Goal: Information Seeking & Learning: Learn about a topic

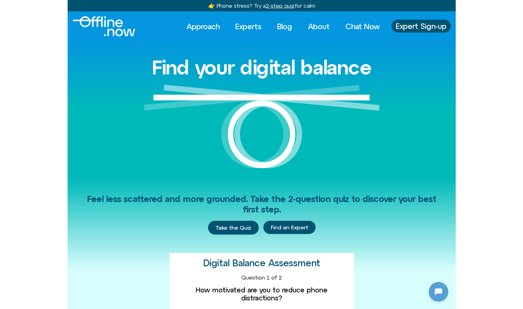
scroll to position [59, 0]
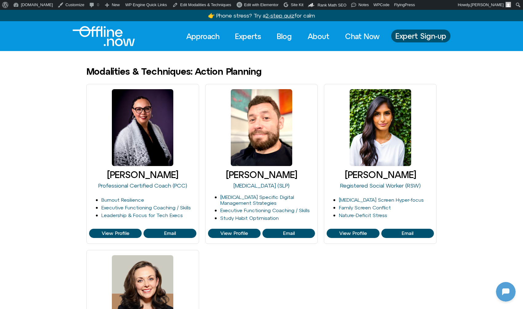
scroll to position [59, 0]
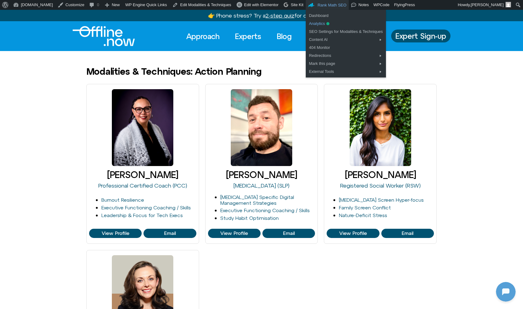
click at [320, 22] on link "Analytics" at bounding box center [346, 24] width 80 height 8
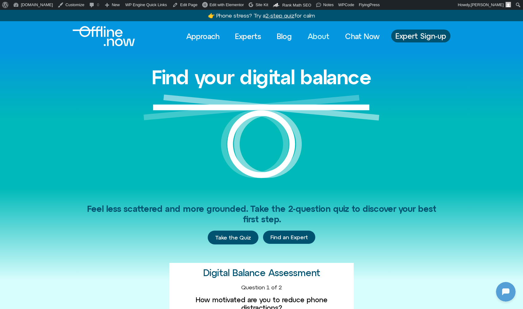
click at [316, 36] on link "About" at bounding box center [318, 37] width 33 height 14
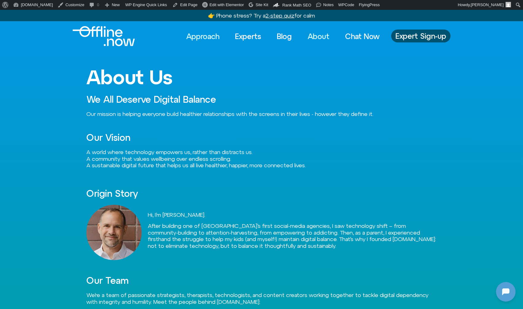
click at [205, 38] on link "Approach" at bounding box center [203, 37] width 44 height 14
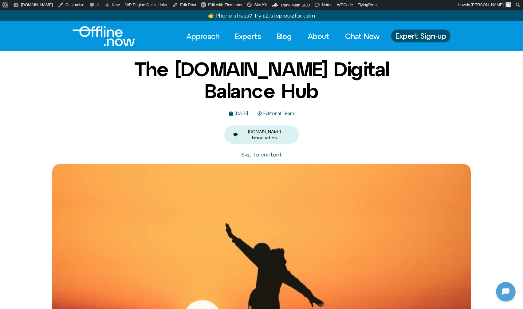
click at [308, 35] on link "About" at bounding box center [318, 37] width 33 height 14
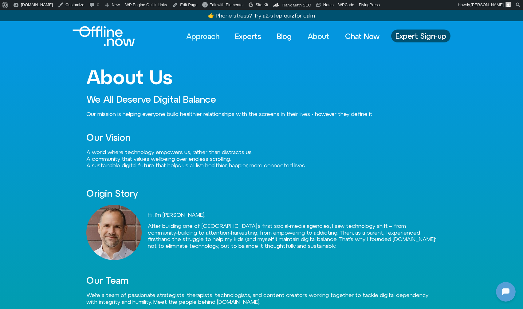
click at [199, 36] on link "Approach" at bounding box center [203, 37] width 44 height 14
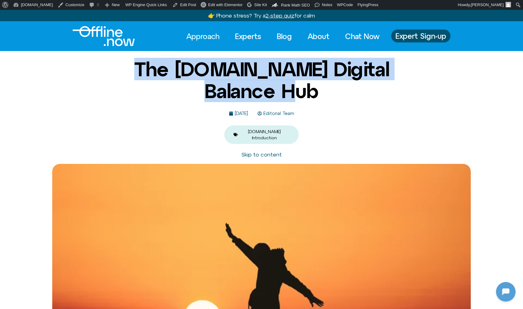
drag, startPoint x: 117, startPoint y: 66, endPoint x: 296, endPoint y: 86, distance: 179.5
click at [296, 86] on h1 "The Offline.now Digital Balance Hub" at bounding box center [262, 79] width 298 height 43
drag, startPoint x: 302, startPoint y: 89, endPoint x: 116, endPoint y: 73, distance: 187.4
click at [116, 73] on h1 "The Offline.now Digital Balance Hub" at bounding box center [262, 79] width 298 height 43
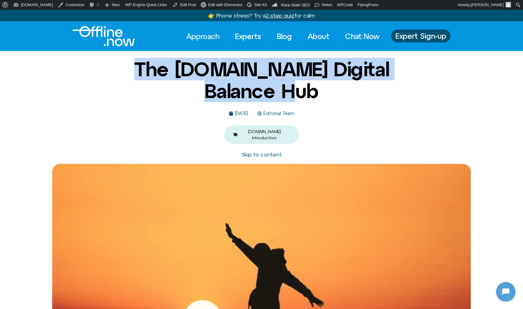
click at [116, 73] on h1 "The Offline.now Digital Balance Hub" at bounding box center [262, 79] width 298 height 43
drag, startPoint x: 117, startPoint y: 72, endPoint x: 284, endPoint y: 94, distance: 168.5
click at [284, 94] on h1 "The Offline.now Digital Balance Hub" at bounding box center [262, 79] width 298 height 43
click at [285, 93] on h1 "The Offline.now Digital Balance Hub" at bounding box center [262, 79] width 298 height 43
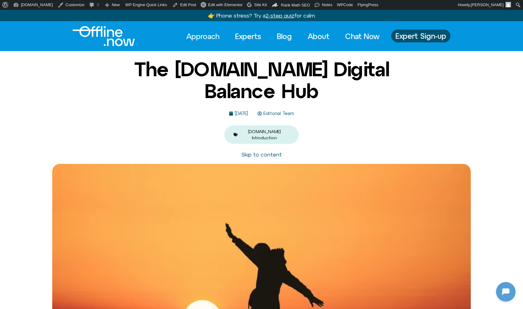
click at [104, 39] on img "Logo" at bounding box center [104, 36] width 62 height 20
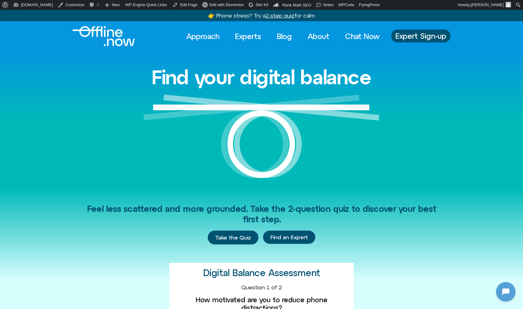
scroll to position [59, 0]
click at [209, 37] on link "Approach" at bounding box center [203, 37] width 44 height 14
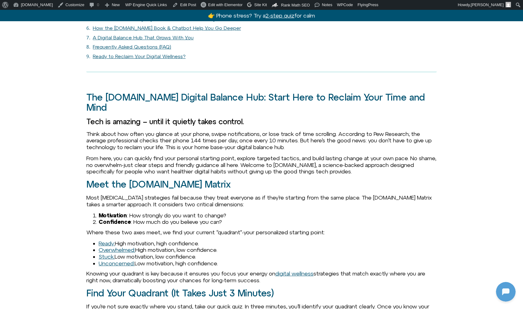
scroll to position [549, 0]
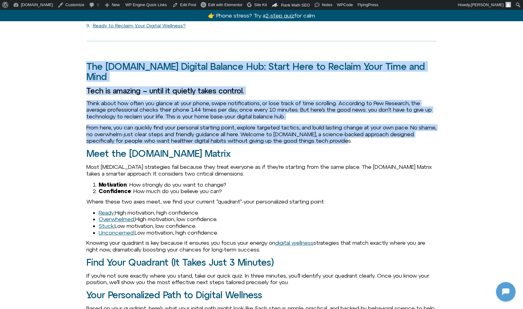
drag, startPoint x: 86, startPoint y: 61, endPoint x: 399, endPoint y: 122, distance: 318.1
click at [399, 124] on p "From here, you can quickly find your personal starting point, explore targeted …" at bounding box center [261, 134] width 351 height 20
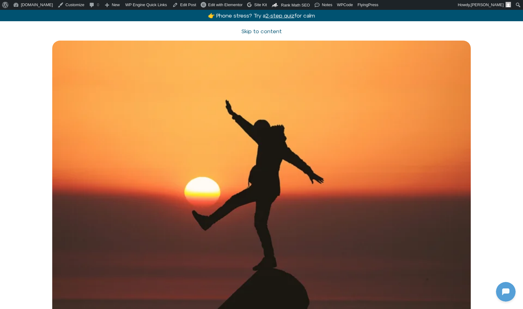
scroll to position [0, 0]
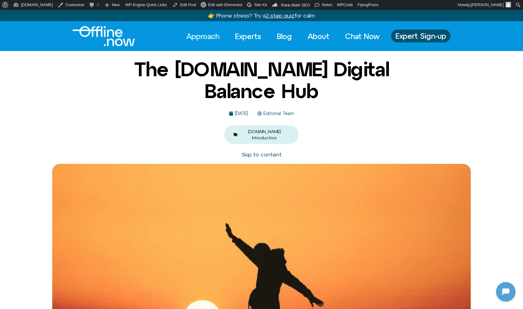
click at [95, 29] on img "Logo" at bounding box center [104, 36] width 62 height 20
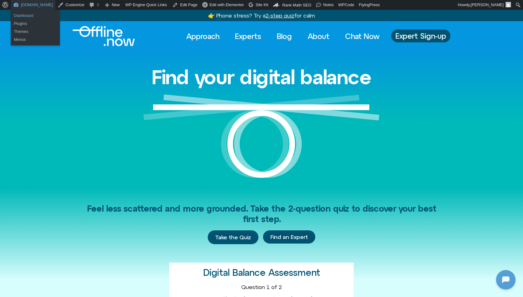
click at [22, 16] on link "Dashboard" at bounding box center [35, 16] width 49 height 8
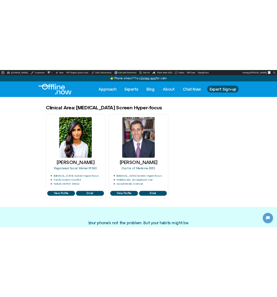
scroll to position [59, 0]
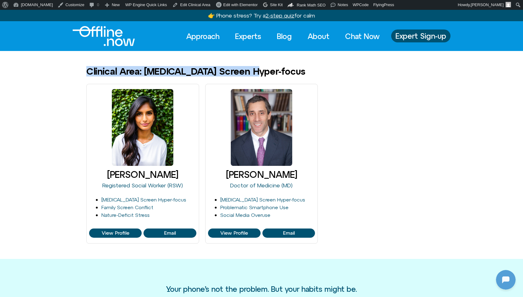
drag, startPoint x: 88, startPoint y: 70, endPoint x: 272, endPoint y: 69, distance: 183.6
click at [272, 69] on div "Clinical Area: ADHD Screen Hyper-focus" at bounding box center [261, 71] width 351 height 10
click at [269, 72] on div "Clinical Area: ADHD Screen Hyper-focus" at bounding box center [261, 71] width 351 height 10
drag, startPoint x: 262, startPoint y: 72, endPoint x: 89, endPoint y: 70, distance: 173.2
click at [89, 70] on div "Clinical Area: ADHD Screen Hyper-focus" at bounding box center [261, 71] width 351 height 10
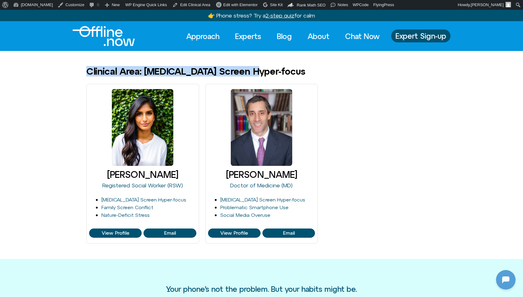
click at [262, 64] on body "About WordPress About WordPress Get Involved WordPress.org Documentation Learn …" at bounding box center [261, 276] width 523 height 532
drag, startPoint x: 264, startPoint y: 70, endPoint x: 89, endPoint y: 75, distance: 175.4
click at [89, 75] on h1 "Clinical Area: ADHD Screen Hyper-focus" at bounding box center [195, 71] width 219 height 10
drag, startPoint x: 88, startPoint y: 74, endPoint x: 265, endPoint y: 72, distance: 177.2
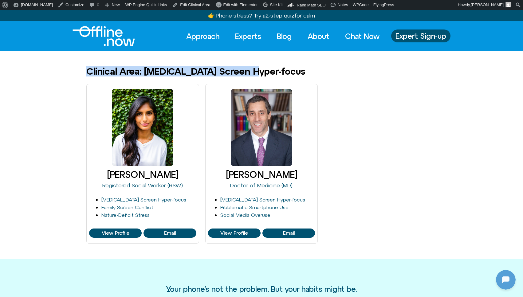
click at [265, 72] on div "Clinical Area: ADHD Screen Hyper-focus" at bounding box center [261, 71] width 351 height 10
click at [308, 70] on div "Clinical Area: ADHD Screen Hyper-focus" at bounding box center [261, 71] width 351 height 10
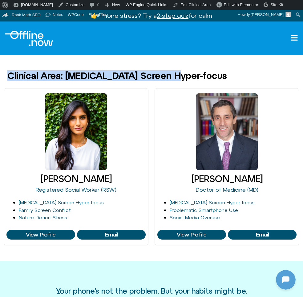
drag, startPoint x: 8, startPoint y: 76, endPoint x: 204, endPoint y: 77, distance: 195.3
click at [204, 77] on div "Clinical Area: ADHD Screen Hyper-focus" at bounding box center [151, 76] width 288 height 10
click at [203, 77] on div "Clinical Area: ADHD Screen Hyper-focus" at bounding box center [151, 76] width 288 height 10
drag, startPoint x: 191, startPoint y: 74, endPoint x: 16, endPoint y: 70, distance: 175.1
click at [16, 70] on body "About WordPress About WordPress Get Involved WordPress.org Documentation Learn …" at bounding box center [151, 274] width 303 height 529
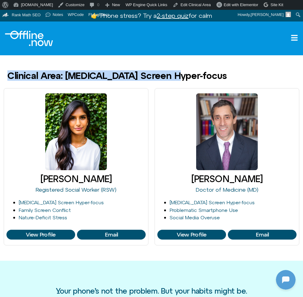
click at [9, 74] on h1 "Clinical Area: ADHD Screen Hyper-focus" at bounding box center [116, 76] width 219 height 10
drag, startPoint x: 8, startPoint y: 76, endPoint x: 190, endPoint y: 78, distance: 181.8
click at [190, 78] on div "Clinical Area: ADHD Screen Hyper-focus" at bounding box center [151, 76] width 288 height 10
click at [189, 78] on div "Clinical Area: ADHD Screen Hyper-focus" at bounding box center [151, 76] width 288 height 10
drag, startPoint x: 193, startPoint y: 79, endPoint x: 10, endPoint y: 75, distance: 182.7
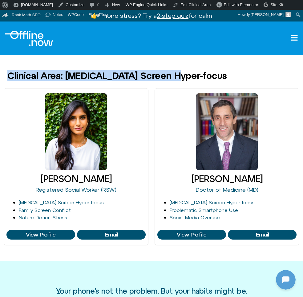
click at [10, 75] on div "Clinical Area: ADHD Screen Hyper-focus" at bounding box center [151, 76] width 288 height 10
click at [10, 75] on h1 "Clinical Area: ADHD Screen Hyper-focus" at bounding box center [116, 76] width 219 height 10
drag, startPoint x: 8, startPoint y: 75, endPoint x: 209, endPoint y: 70, distance: 200.3
click at [209, 70] on body "About WordPress About WordPress Get Involved WordPress.org Documentation Learn …" at bounding box center [151, 274] width 303 height 529
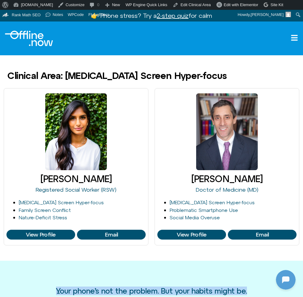
drag, startPoint x: 38, startPoint y: 288, endPoint x: 256, endPoint y: 290, distance: 217.8
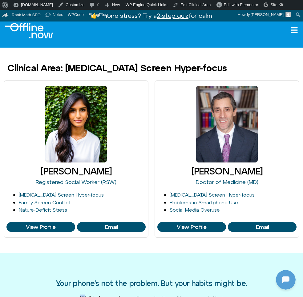
scroll to position [9, 0]
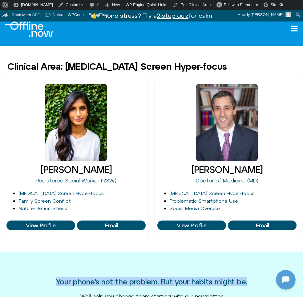
drag, startPoint x: 255, startPoint y: 291, endPoint x: 47, endPoint y: 279, distance: 208.0
drag, startPoint x: 46, startPoint y: 278, endPoint x: 263, endPoint y: 287, distance: 217.3
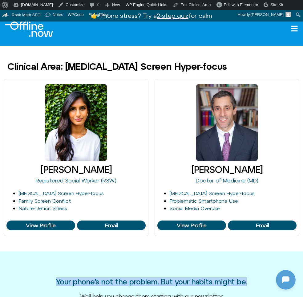
drag, startPoint x: 255, startPoint y: 283, endPoint x: 53, endPoint y: 278, distance: 202.7
drag, startPoint x: 54, startPoint y: 281, endPoint x: 255, endPoint y: 283, distance: 201.2
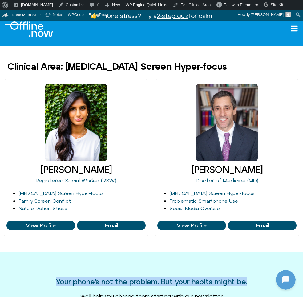
drag, startPoint x: 255, startPoint y: 283, endPoint x: 62, endPoint y: 273, distance: 193.7
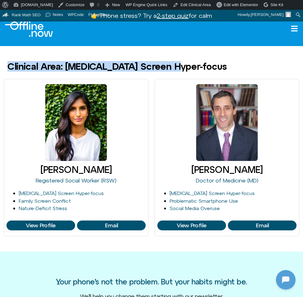
drag, startPoint x: 186, startPoint y: 67, endPoint x: 11, endPoint y: 64, distance: 175.3
click at [11, 64] on div "Clinical Area: ADHD Screen Hyper-focus" at bounding box center [151, 67] width 288 height 10
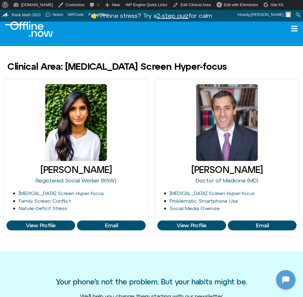
click at [151, 99] on div "Harshi Sritharan Registered Social Worker (RSW) ADHD Screen Hyper-focus Family …" at bounding box center [151, 157] width 295 height 157
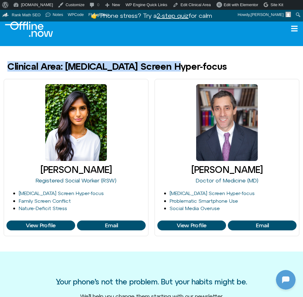
drag, startPoint x: 186, startPoint y: 69, endPoint x: 7, endPoint y: 67, distance: 179.3
click at [7, 67] on div "Clinical Area: ADHD Screen Hyper-focus" at bounding box center [151, 67] width 303 height 10
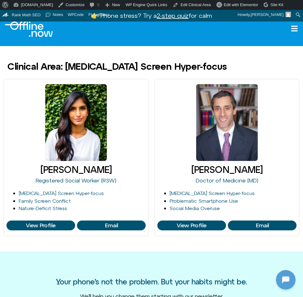
click at [8, 67] on div "Clinical Area: ADHD Screen Hyper-focus" at bounding box center [151, 67] width 303 height 10
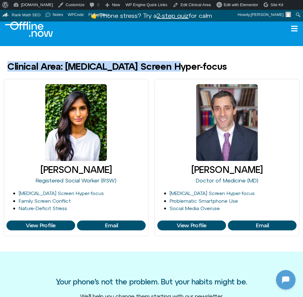
drag, startPoint x: 8, startPoint y: 67, endPoint x: 203, endPoint y: 67, distance: 194.7
click at [203, 67] on div "Clinical Area: ADHD Screen Hyper-focus" at bounding box center [151, 67] width 288 height 10
click at [193, 66] on div "Clinical Area: ADHD Screen Hyper-focus" at bounding box center [151, 67] width 288 height 10
drag, startPoint x: 183, startPoint y: 66, endPoint x: 9, endPoint y: 67, distance: 174.1
click at [9, 67] on h1 "Clinical Area: ADHD Screen Hyper-focus" at bounding box center [116, 67] width 219 height 10
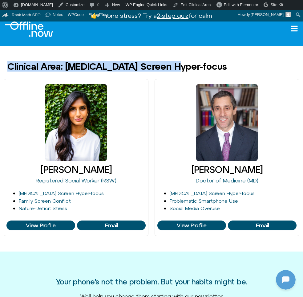
click at [8, 66] on h1 "Clinical Area: ADHD Screen Hyper-focus" at bounding box center [116, 67] width 219 height 10
drag, startPoint x: 7, startPoint y: 66, endPoint x: 209, endPoint y: 68, distance: 201.8
click at [209, 68] on div "Clinical Area: ADHD Screen Hyper-focus" at bounding box center [151, 67] width 288 height 10
drag, startPoint x: 217, startPoint y: 66, endPoint x: 9, endPoint y: 62, distance: 208.9
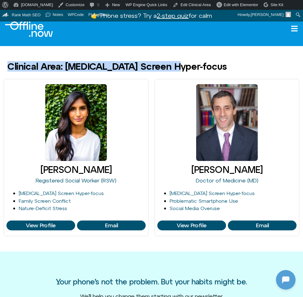
click at [9, 62] on div "Clinical Area: ADHD Screen Hyper-focus" at bounding box center [151, 67] width 288 height 10
drag, startPoint x: 9, startPoint y: 62, endPoint x: 8, endPoint y: 65, distance: 3.1
click at [8, 64] on h1 "Clinical Area: ADHD Screen Hyper-focus" at bounding box center [116, 67] width 219 height 10
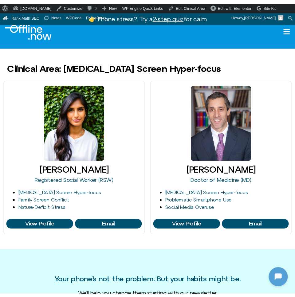
scroll to position [8, 0]
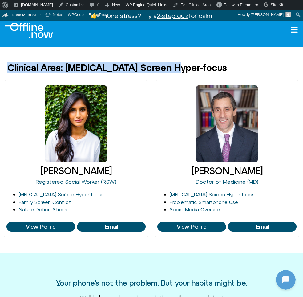
drag, startPoint x: 188, startPoint y: 67, endPoint x: 9, endPoint y: 65, distance: 179.3
click at [9, 65] on div "Clinical Area: ADHD Screen Hyper-focus" at bounding box center [151, 68] width 288 height 10
click at [9, 65] on h1 "Clinical Area: ADHD Screen Hyper-focus" at bounding box center [116, 68] width 219 height 10
drag, startPoint x: 8, startPoint y: 68, endPoint x: 185, endPoint y: 69, distance: 177.5
click at [185, 69] on h1 "Clinical Area: ADHD Screen Hyper-focus" at bounding box center [116, 68] width 219 height 10
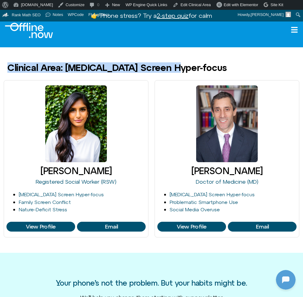
click at [186, 69] on div "Clinical Area: ADHD Screen Hyper-focus" at bounding box center [151, 68] width 288 height 10
drag, startPoint x: 188, startPoint y: 69, endPoint x: 10, endPoint y: 68, distance: 178.4
click at [10, 68] on div "Clinical Area: ADHD Screen Hyper-focus" at bounding box center [151, 68] width 288 height 10
click at [9, 68] on h1 "Clinical Area: ADHD Screen Hyper-focus" at bounding box center [116, 68] width 219 height 10
drag, startPoint x: 8, startPoint y: 67, endPoint x: 185, endPoint y: 68, distance: 176.2
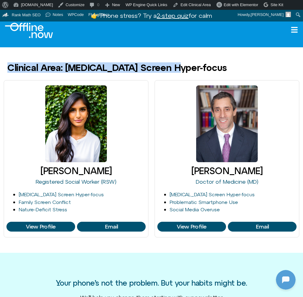
click at [185, 68] on h1 "Clinical Area: ADHD Screen Hyper-focus" at bounding box center [116, 68] width 219 height 10
click at [186, 68] on div "Clinical Area: ADHD Screen Hyper-focus" at bounding box center [151, 68] width 288 height 10
drag, startPoint x: 189, startPoint y: 68, endPoint x: 15, endPoint y: 60, distance: 174.3
click at [15, 60] on body "About WordPress About WordPress Get Involved WordPress.org Documentation Learn …" at bounding box center [151, 266] width 303 height 529
click at [4, 65] on div "Clinical Area: ADHD Screen Hyper-focus" at bounding box center [151, 68] width 303 height 10
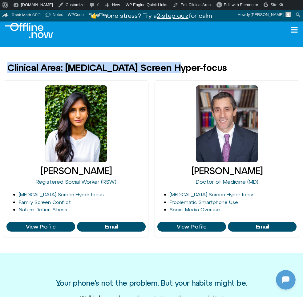
drag, startPoint x: 8, startPoint y: 67, endPoint x: 199, endPoint y: 69, distance: 191.6
click at [199, 69] on div "Clinical Area: ADHD Screen Hyper-focus" at bounding box center [151, 68] width 288 height 10
click at [198, 69] on div "Clinical Area: ADHD Screen Hyper-focus" at bounding box center [151, 68] width 288 height 10
drag, startPoint x: 200, startPoint y: 68, endPoint x: 9, endPoint y: 66, distance: 190.7
click at [9, 66] on div "Clinical Area: ADHD Screen Hyper-focus" at bounding box center [151, 68] width 288 height 10
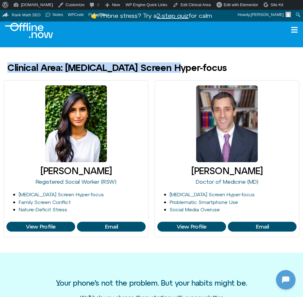
click at [9, 66] on h1 "Clinical Area: ADHD Screen Hyper-focus" at bounding box center [116, 68] width 219 height 10
drag, startPoint x: 7, startPoint y: 67, endPoint x: 192, endPoint y: 70, distance: 185.5
click at [192, 70] on div "Clinical Area: ADHD Screen Hyper-focus" at bounding box center [151, 68] width 303 height 10
click at [190, 69] on div "Clinical Area: ADHD Screen Hyper-focus" at bounding box center [151, 68] width 288 height 10
drag, startPoint x: 187, startPoint y: 69, endPoint x: 9, endPoint y: 69, distance: 178.1
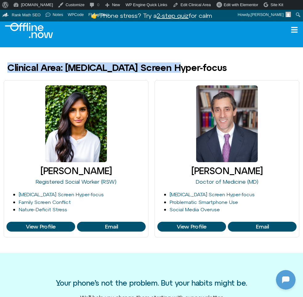
click at [9, 69] on div "Clinical Area: ADHD Screen Hyper-focus" at bounding box center [151, 68] width 288 height 10
click at [9, 68] on h1 "Clinical Area: ADHD Screen Hyper-focus" at bounding box center [116, 68] width 219 height 10
drag, startPoint x: 8, startPoint y: 67, endPoint x: 189, endPoint y: 71, distance: 181.5
click at [189, 71] on div "Clinical Area: ADHD Screen Hyper-focus" at bounding box center [151, 68] width 288 height 10
click at [191, 68] on div "Clinical Area: ADHD Screen Hyper-focus" at bounding box center [151, 68] width 288 height 10
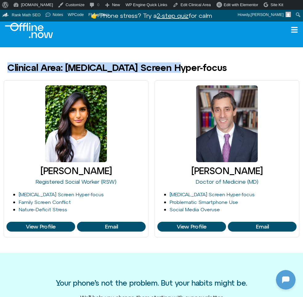
drag, startPoint x: 196, startPoint y: 67, endPoint x: 16, endPoint y: 58, distance: 180.5
click at [16, 58] on body "About WordPress About WordPress Get Involved WordPress.org Documentation Learn …" at bounding box center [151, 266] width 303 height 529
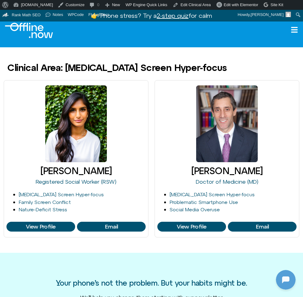
click at [7, 66] on h1 "Clinical Area: ADHD Screen Hyper-focus" at bounding box center [116, 68] width 219 height 10
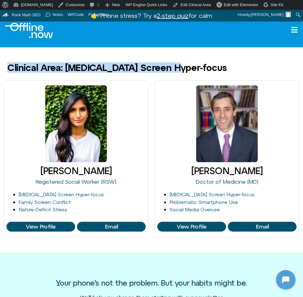
drag, startPoint x: 7, startPoint y: 66, endPoint x: 188, endPoint y: 63, distance: 181.5
click at [188, 63] on div "Clinical Area: ADHD Screen Hyper-focus" at bounding box center [151, 68] width 303 height 10
click at [189, 64] on div "Clinical Area: ADHD Screen Hyper-focus" at bounding box center [151, 68] width 288 height 10
drag, startPoint x: 189, startPoint y: 67, endPoint x: 10, endPoint y: 62, distance: 179.4
click at [10, 62] on body "About WordPress About WordPress Get Involved WordPress.org Documentation Learn …" at bounding box center [151, 266] width 303 height 529
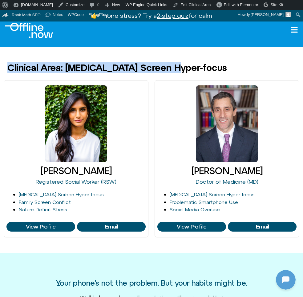
click at [8, 66] on h1 "Clinical Area: ADHD Screen Hyper-focus" at bounding box center [116, 68] width 219 height 10
drag, startPoint x: 7, startPoint y: 67, endPoint x: 189, endPoint y: 68, distance: 181.8
click at [189, 68] on div "Clinical Area: ADHD Screen Hyper-focus" at bounding box center [151, 68] width 303 height 10
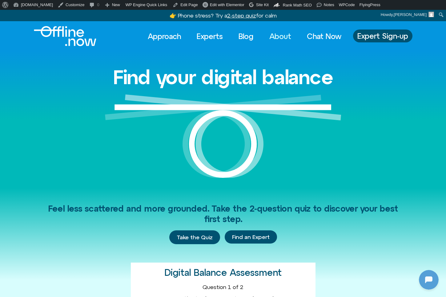
click at [281, 35] on link "About" at bounding box center [280, 37] width 33 height 14
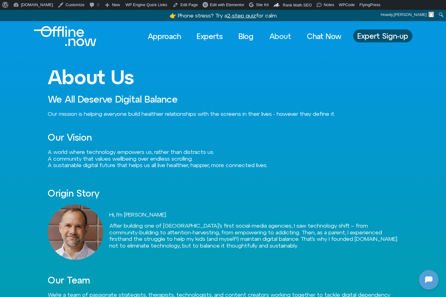
scroll to position [59, 0]
